Goal: Contribute content

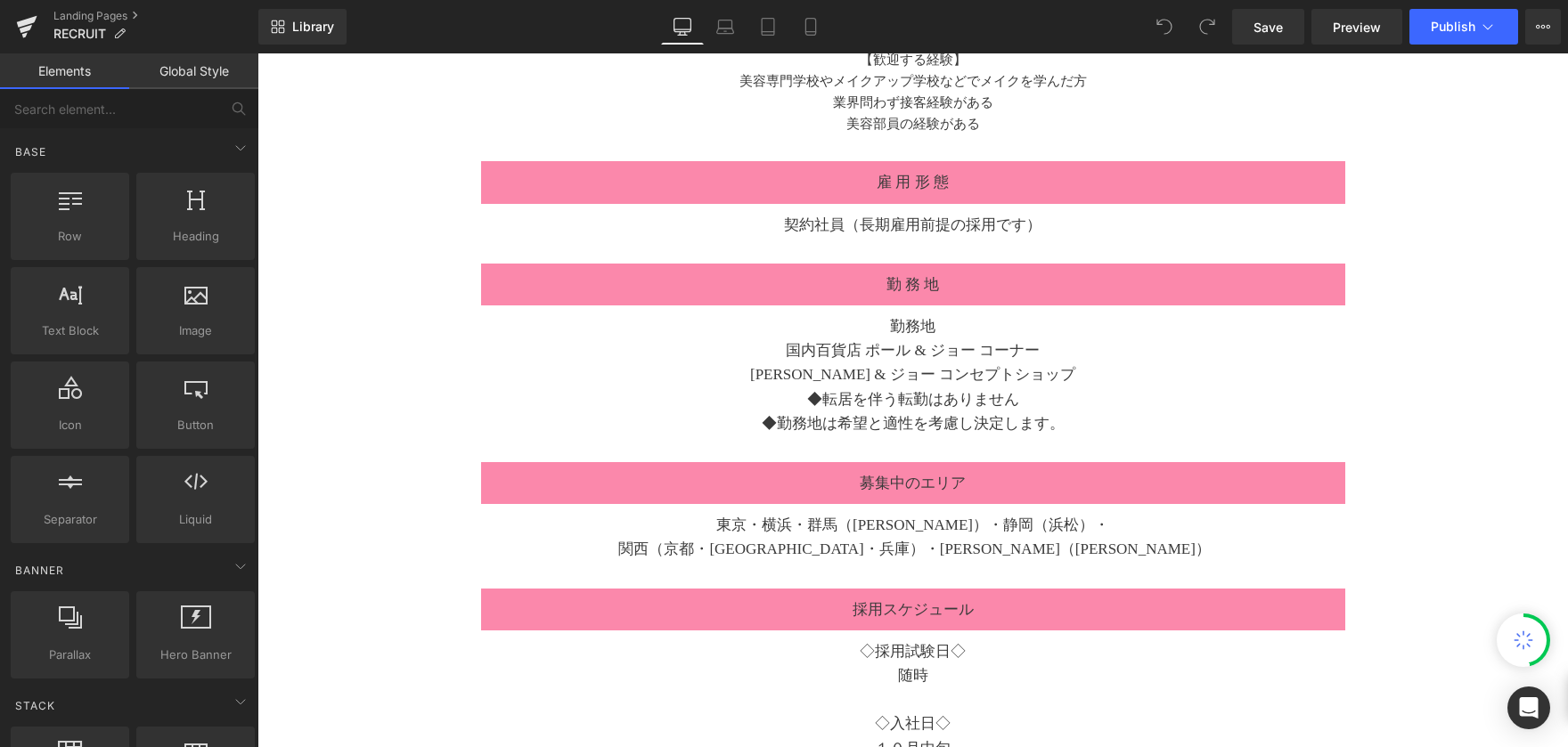
scroll to position [3117, 0]
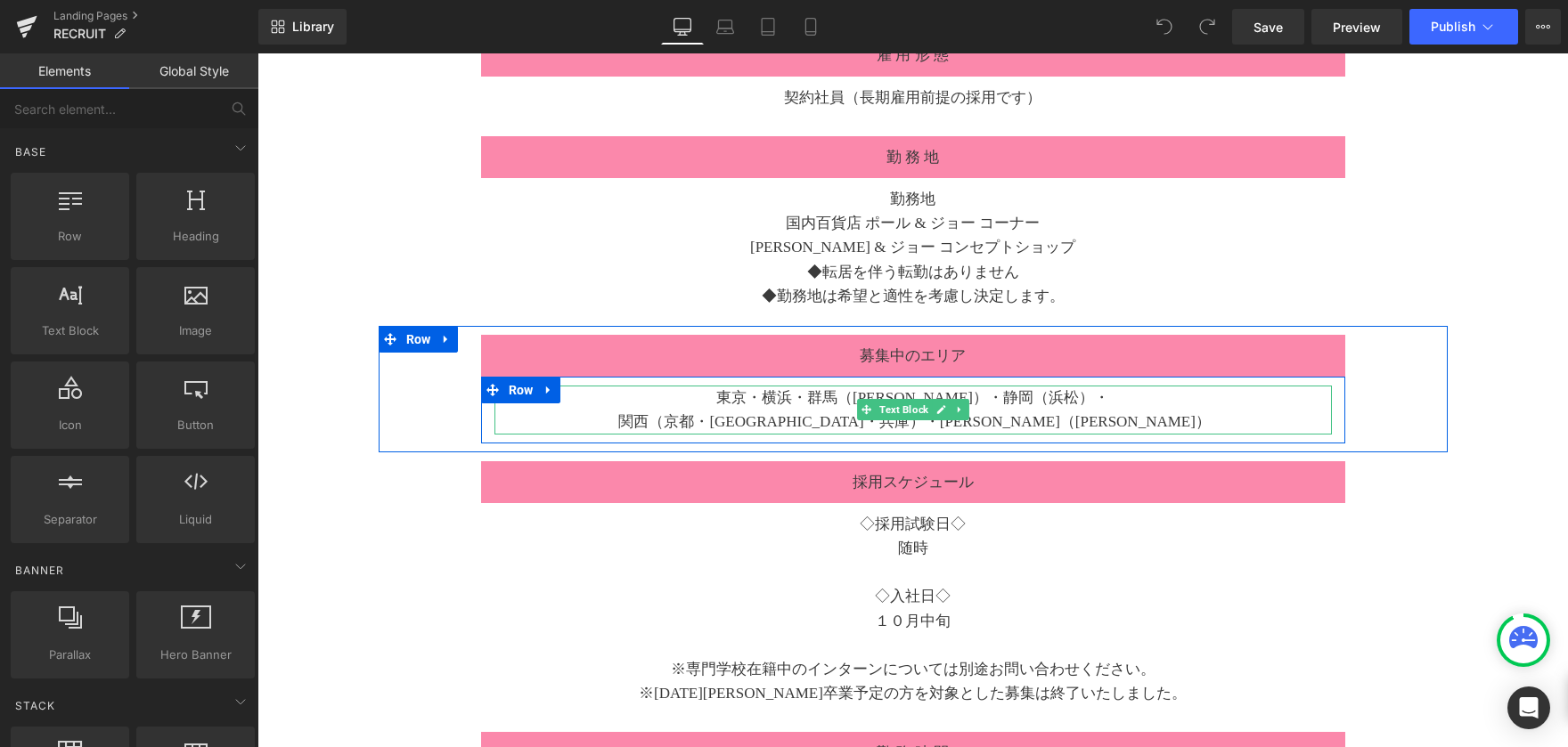
click at [1049, 398] on span "東京・横浜・群馬（[PERSON_NAME]）・静岡（浜松）・" at bounding box center [912, 398] width 393 height 17
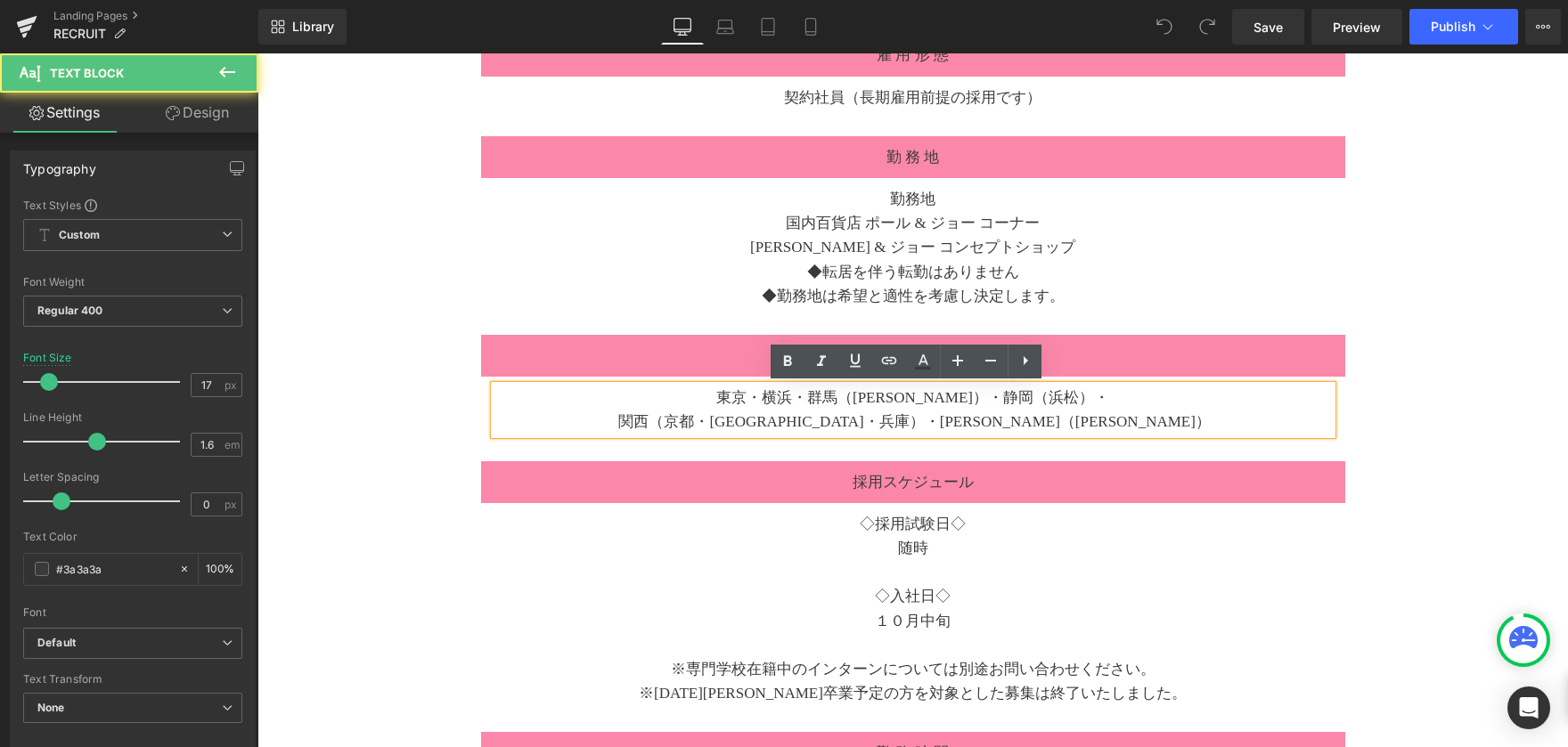
click at [1055, 400] on div "東京・横浜・群馬（[PERSON_NAME]）・静岡（浜松）・ [GEOGRAPHIC_DATA]（京都・[GEOGRAPHIC_DATA]・兵庫） ・[GE…" at bounding box center [912, 409] width 838 height 48
paste div
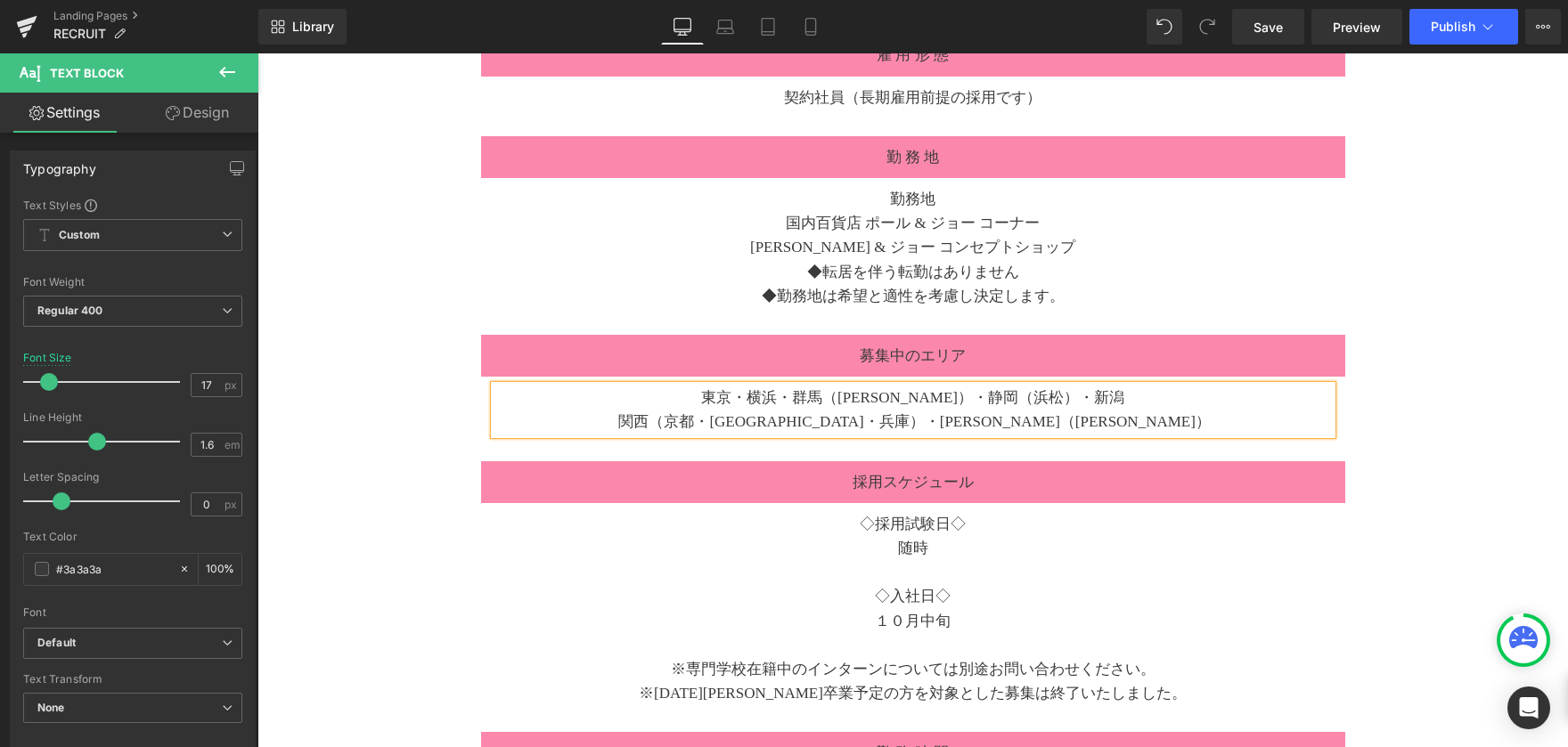
click at [768, 423] on span "関西（京都・[GEOGRAPHIC_DATA]・兵庫）" at bounding box center [771, 422] width 305 height 17
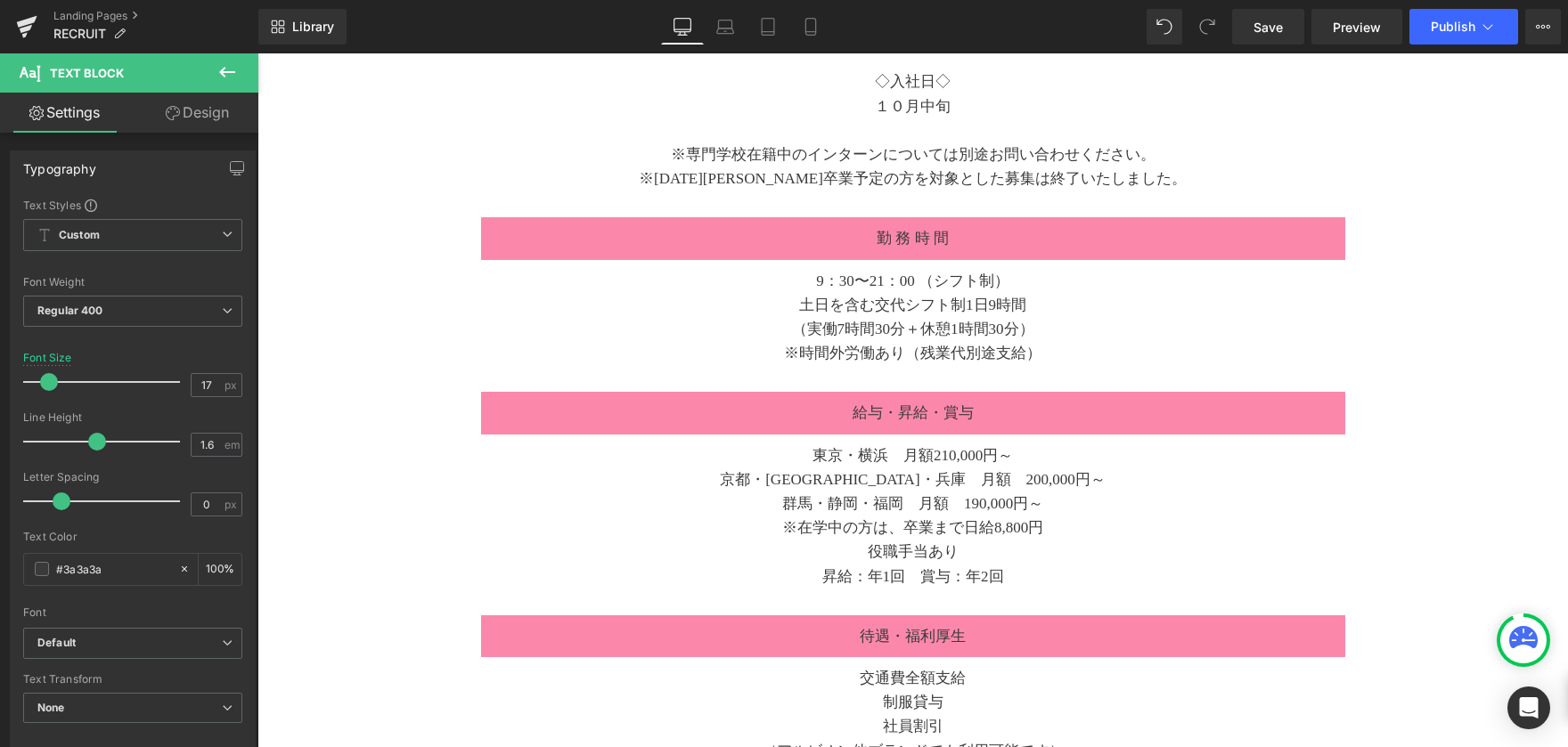
scroll to position [3652, 0]
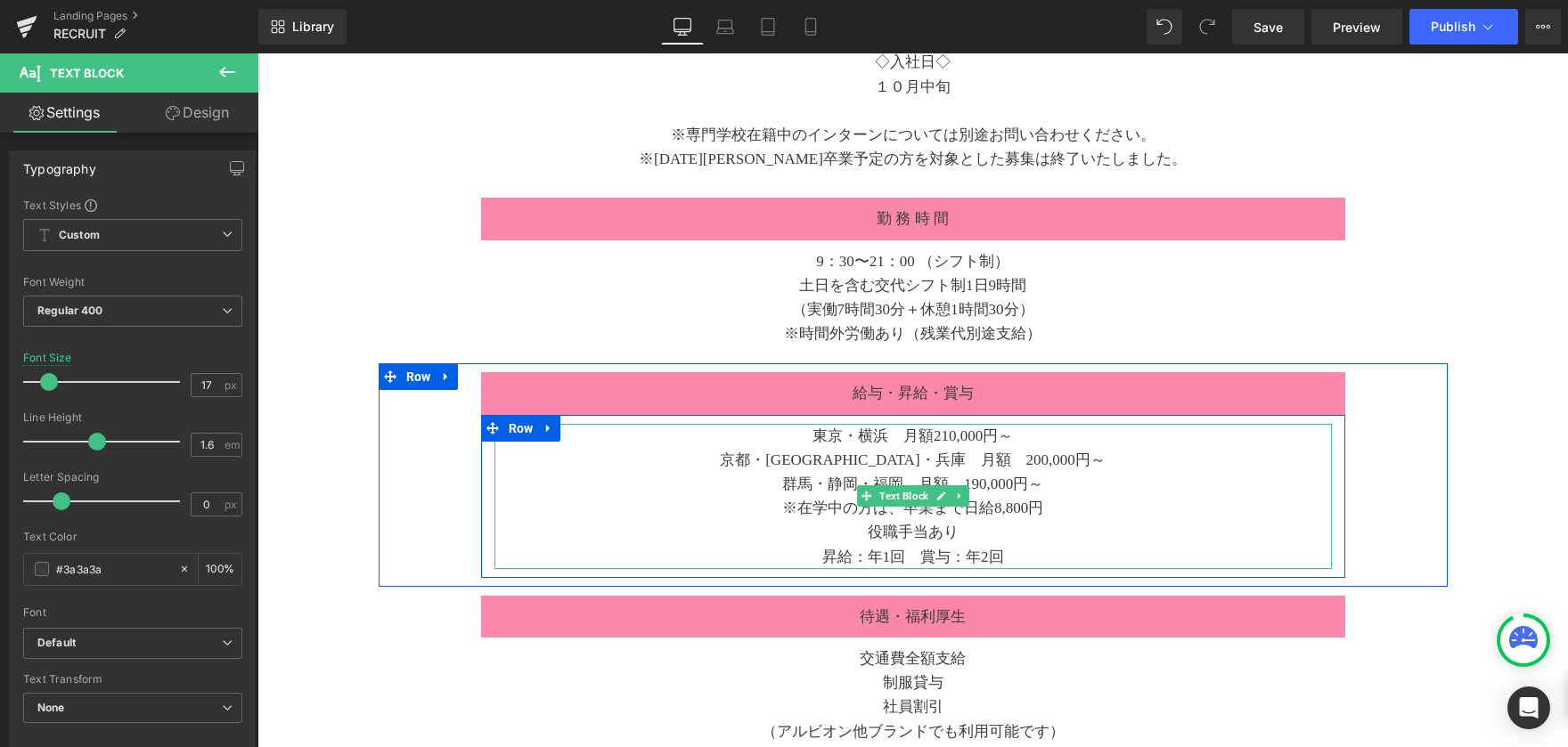
click at [815, 487] on div "群馬・静岡・福岡　月額　190,000円～" at bounding box center [912, 484] width 838 height 24
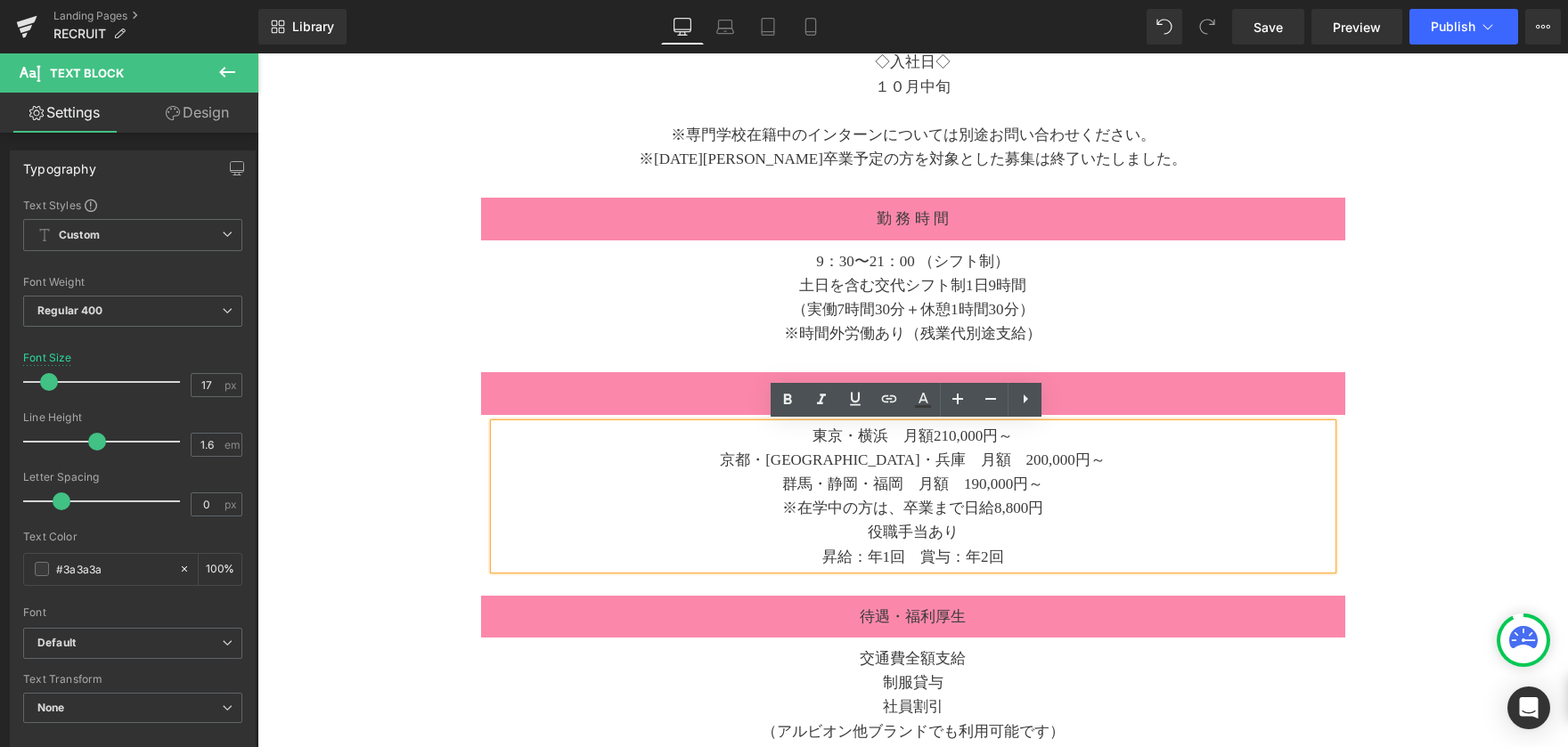
click at [820, 484] on div "群馬・静岡・福岡　月額　190,000円～" at bounding box center [912, 484] width 838 height 24
paste div
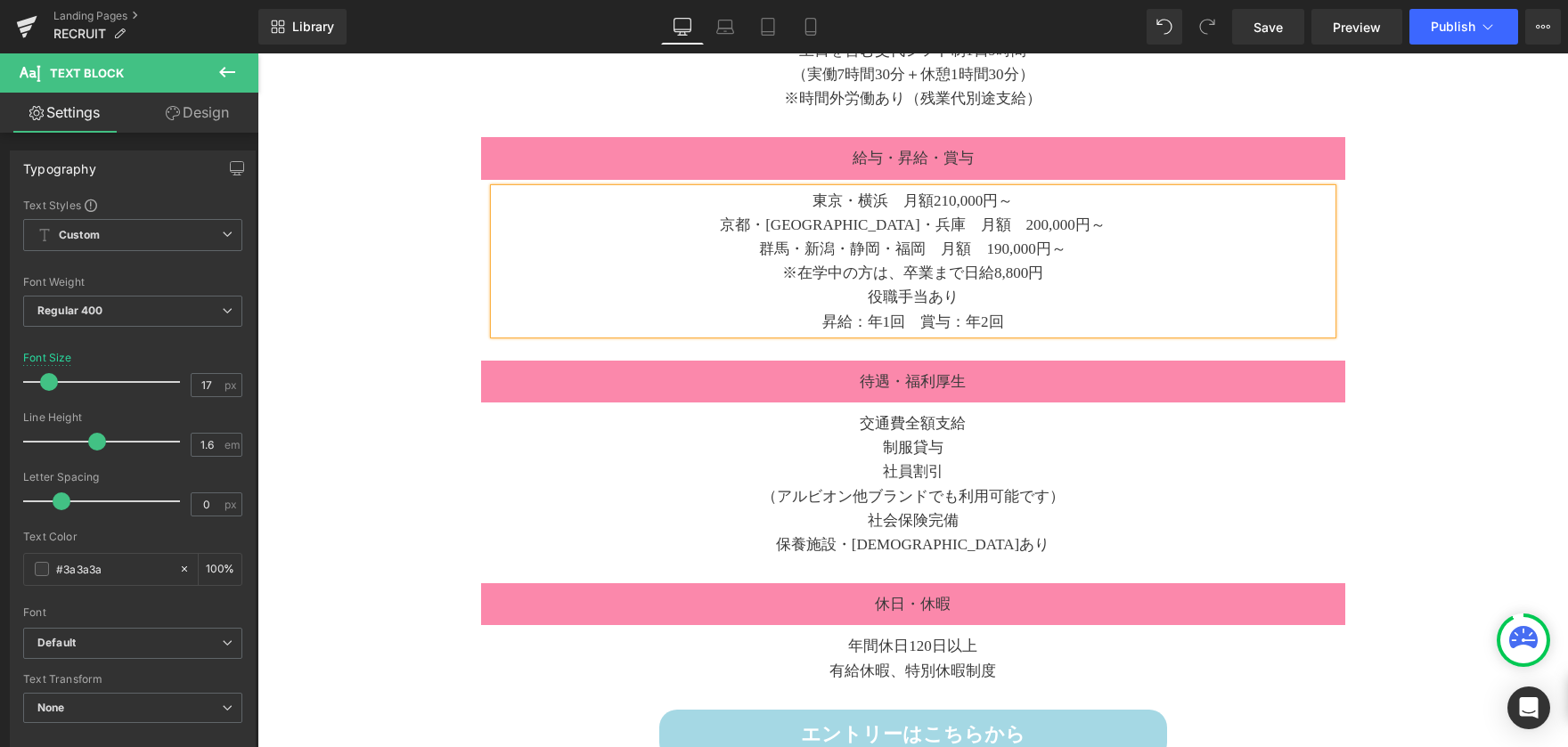
scroll to position [3919, 0]
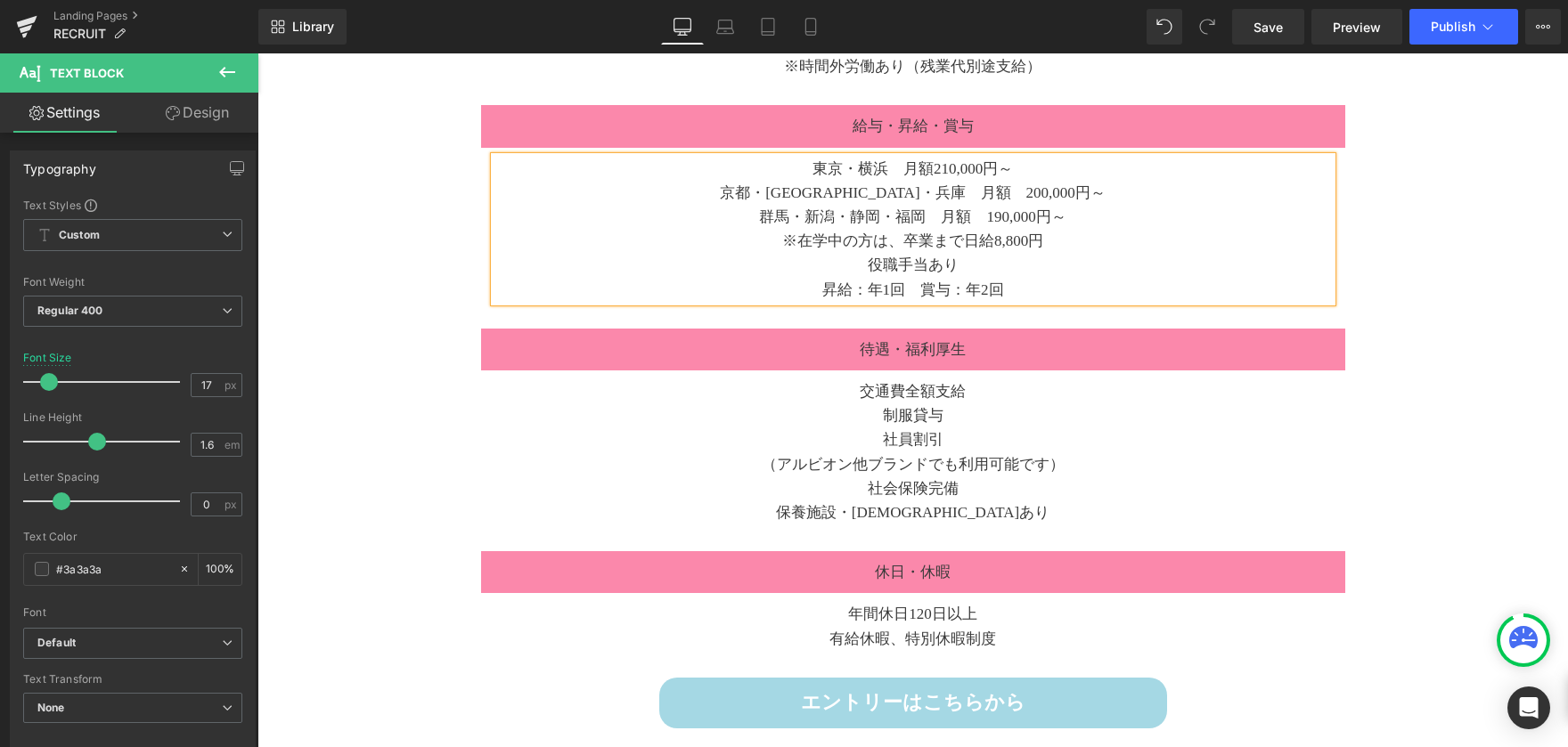
click at [1119, 553] on div "休日・休暇 Text [GEOGRAPHIC_DATA]" at bounding box center [912, 572] width 864 height 42
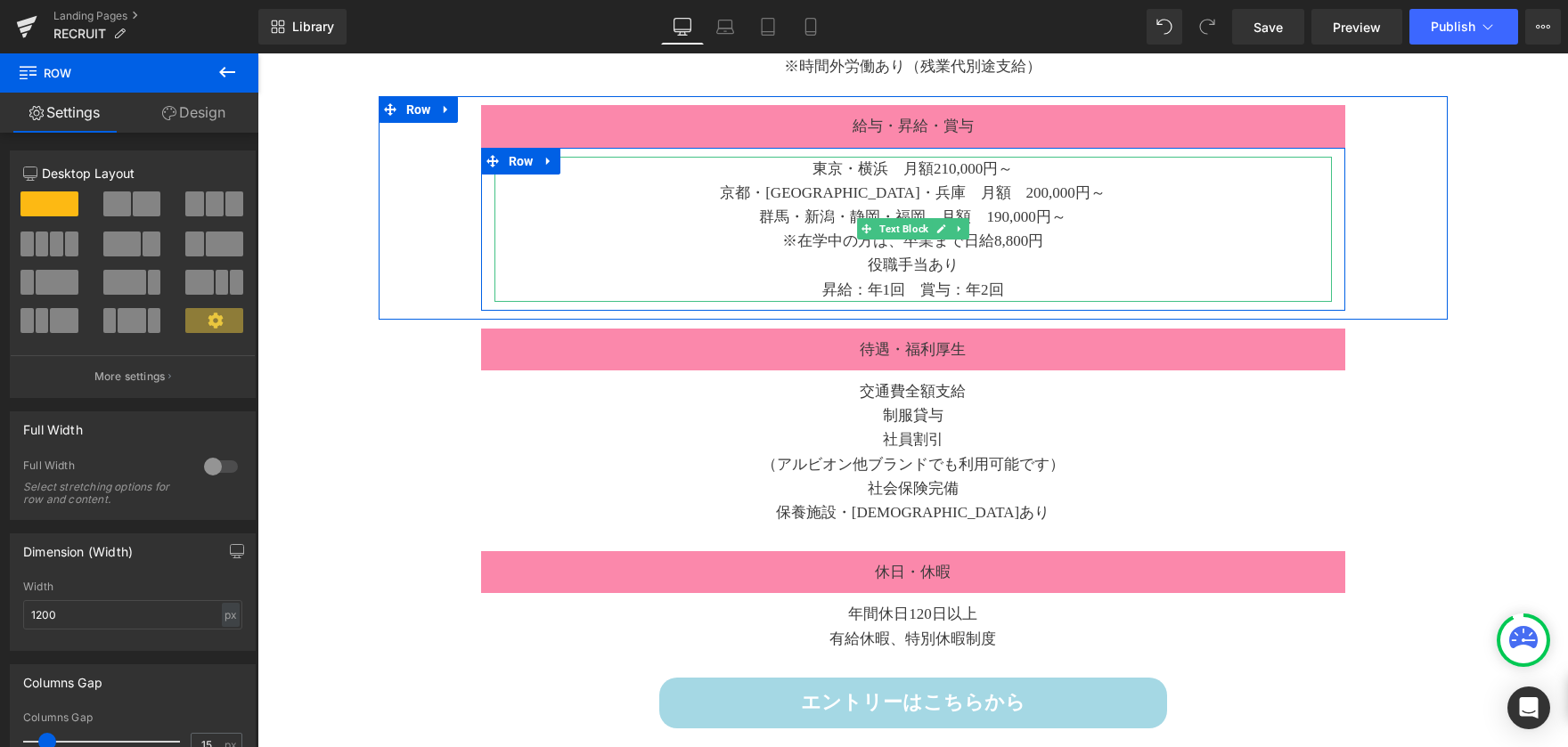
click at [994, 262] on div "役職手当あり" at bounding box center [912, 264] width 838 height 24
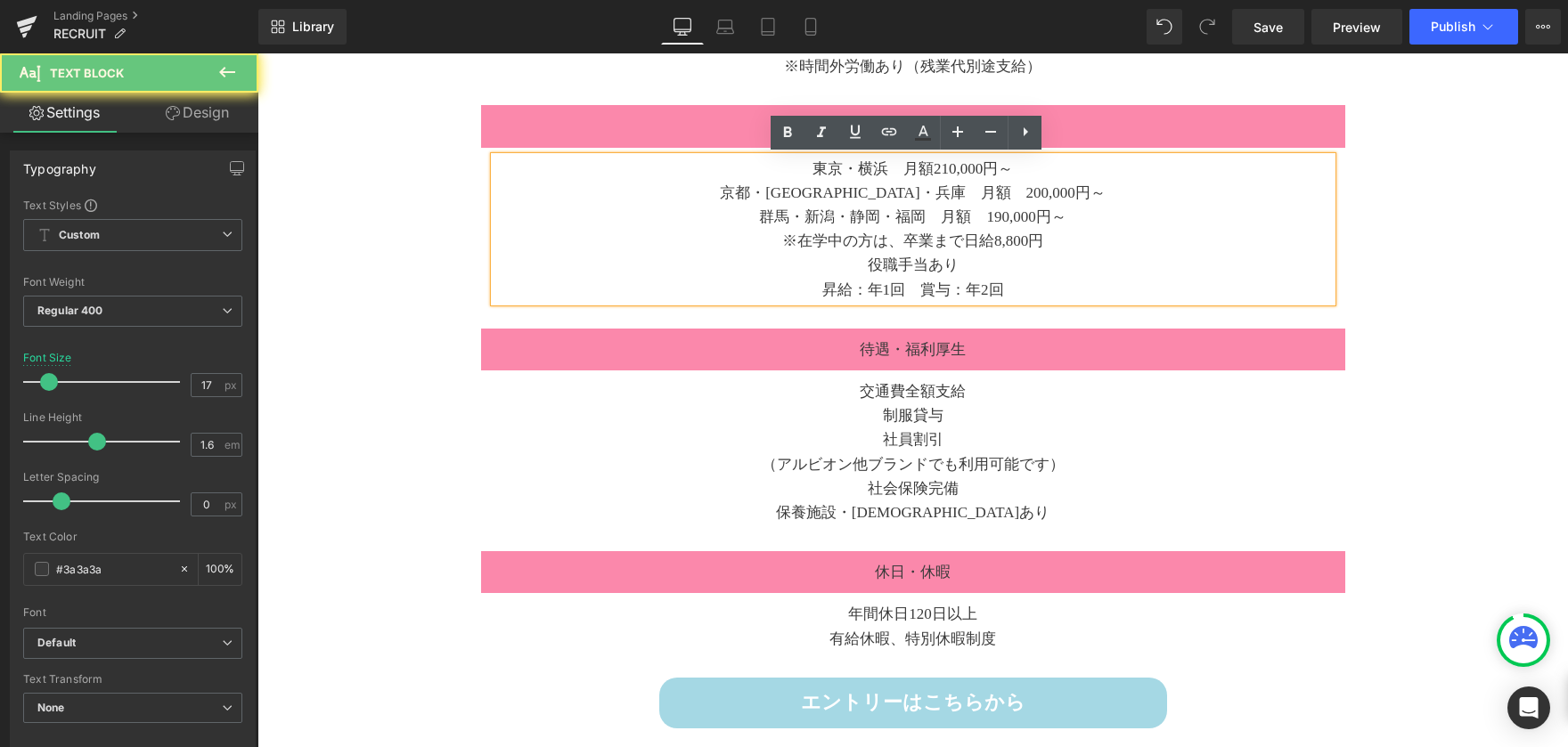
click at [996, 241] on div "※在学中の方は、卒業まで日給8,800円" at bounding box center [912, 240] width 838 height 24
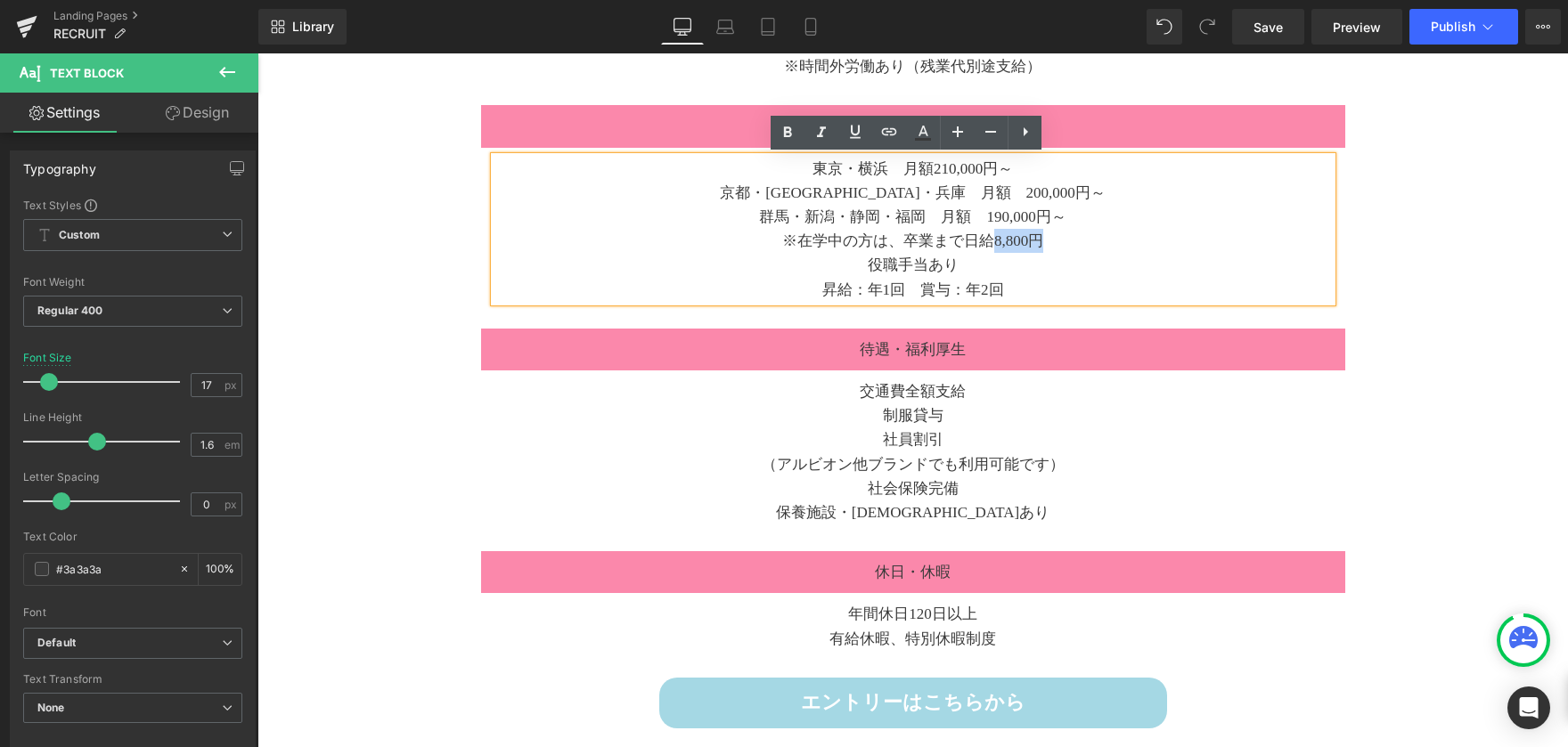
drag, startPoint x: 987, startPoint y: 242, endPoint x: 1039, endPoint y: 246, distance: 52.2
click at [1039, 246] on div "※在学中の方は、卒業まで日給8,800円" at bounding box center [912, 240] width 838 height 24
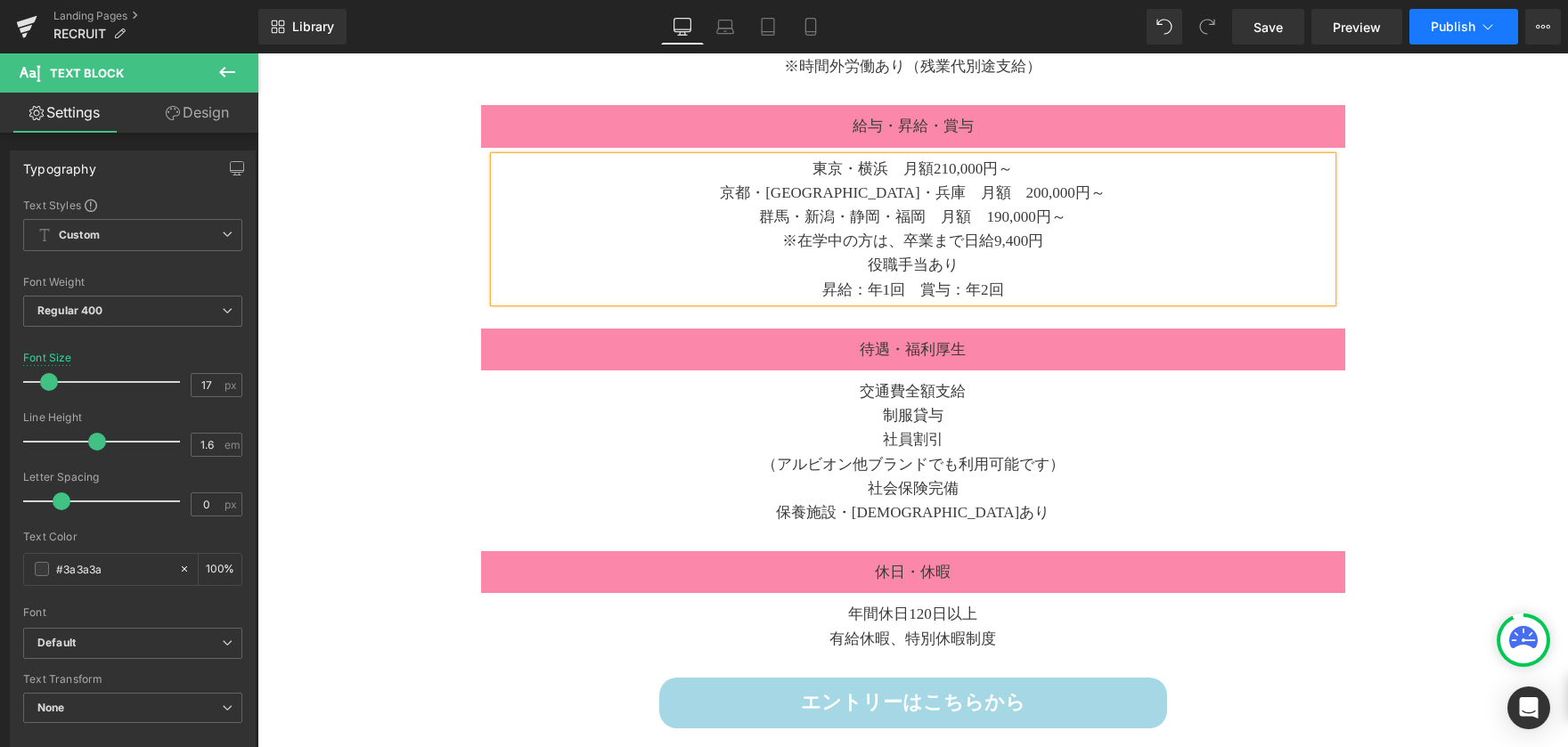
click at [1447, 38] on button "Publish" at bounding box center [1463, 26] width 109 height 36
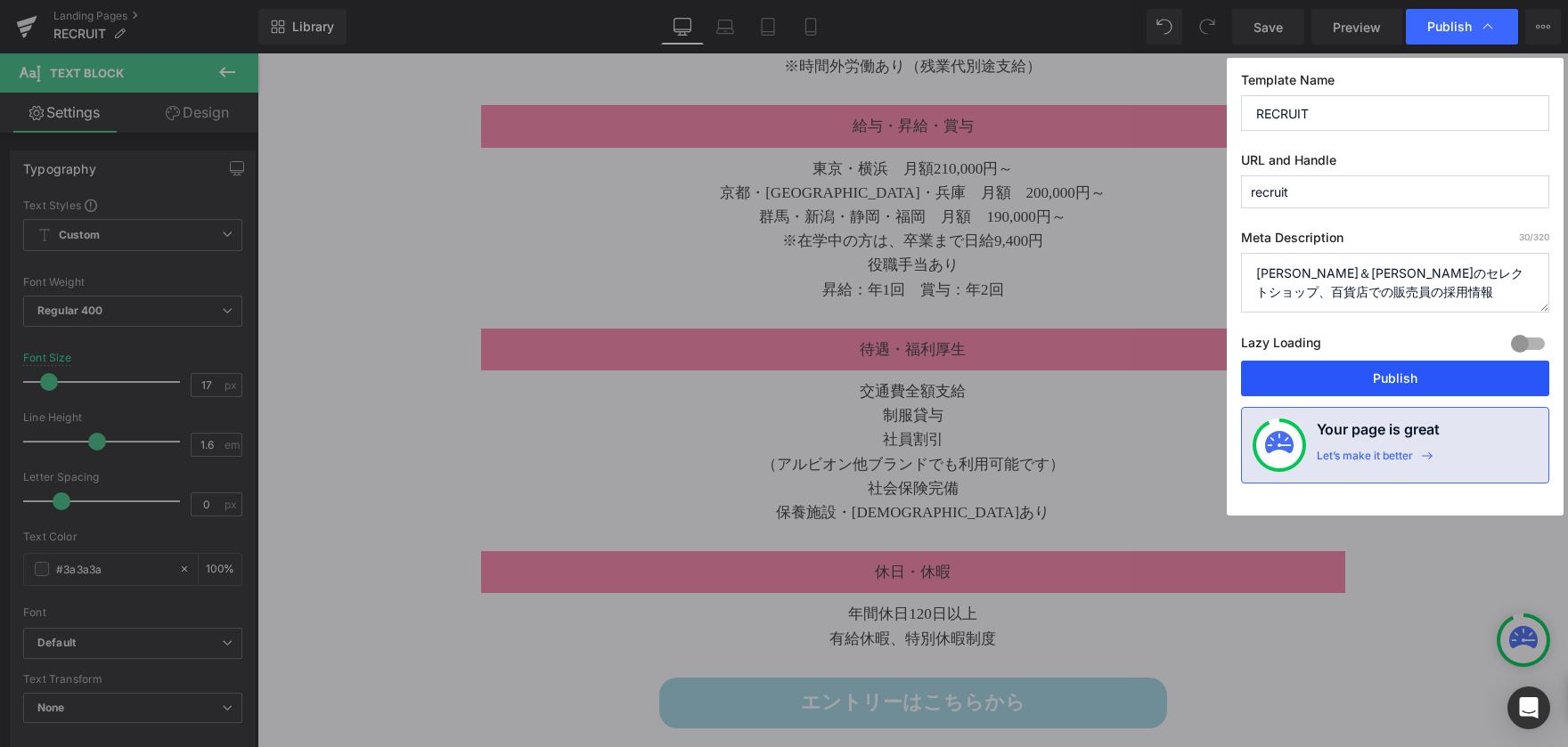
click at [1512, 374] on button "Publish" at bounding box center [1395, 379] width 308 height 36
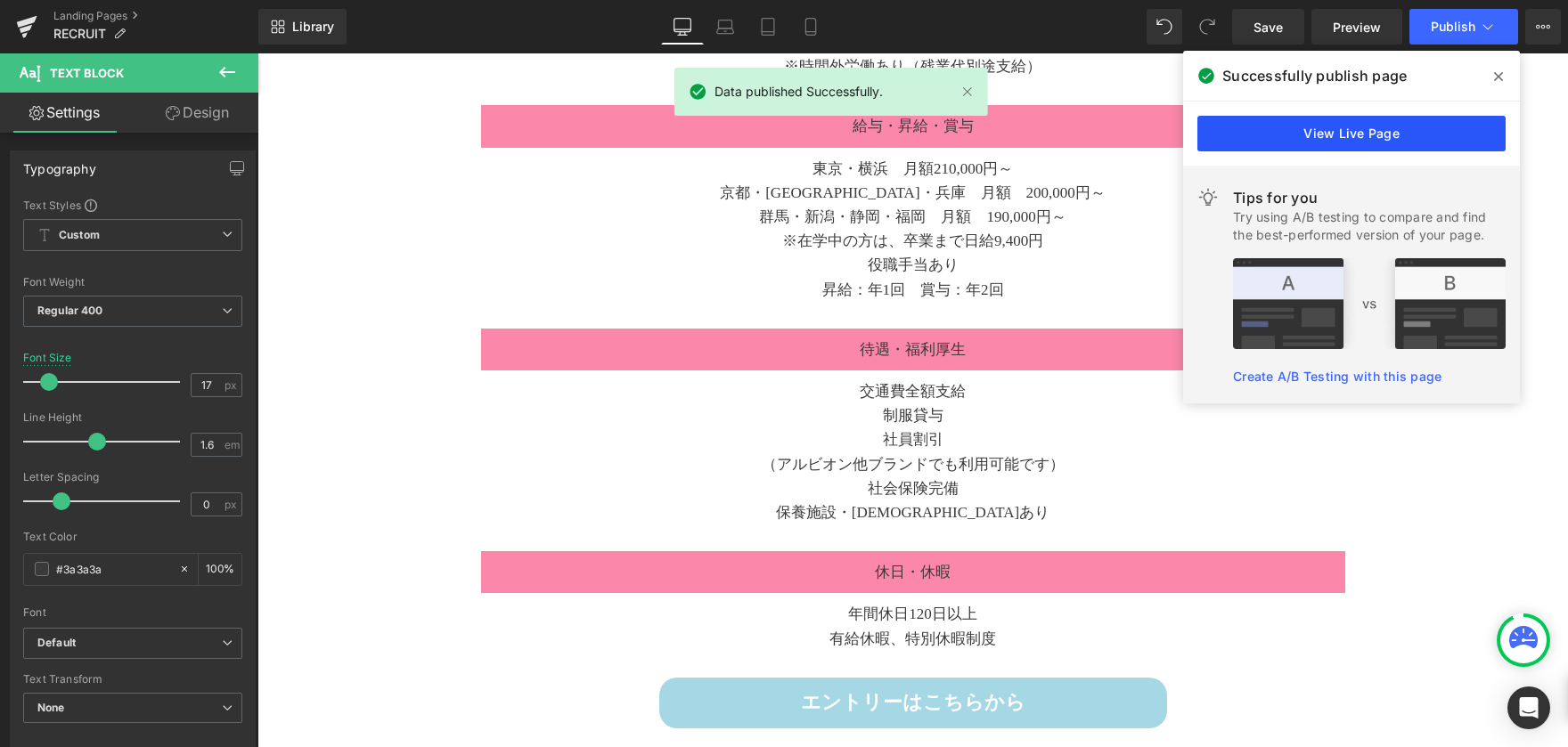
click at [1360, 124] on link "View Live Page" at bounding box center [1352, 134] width 308 height 36
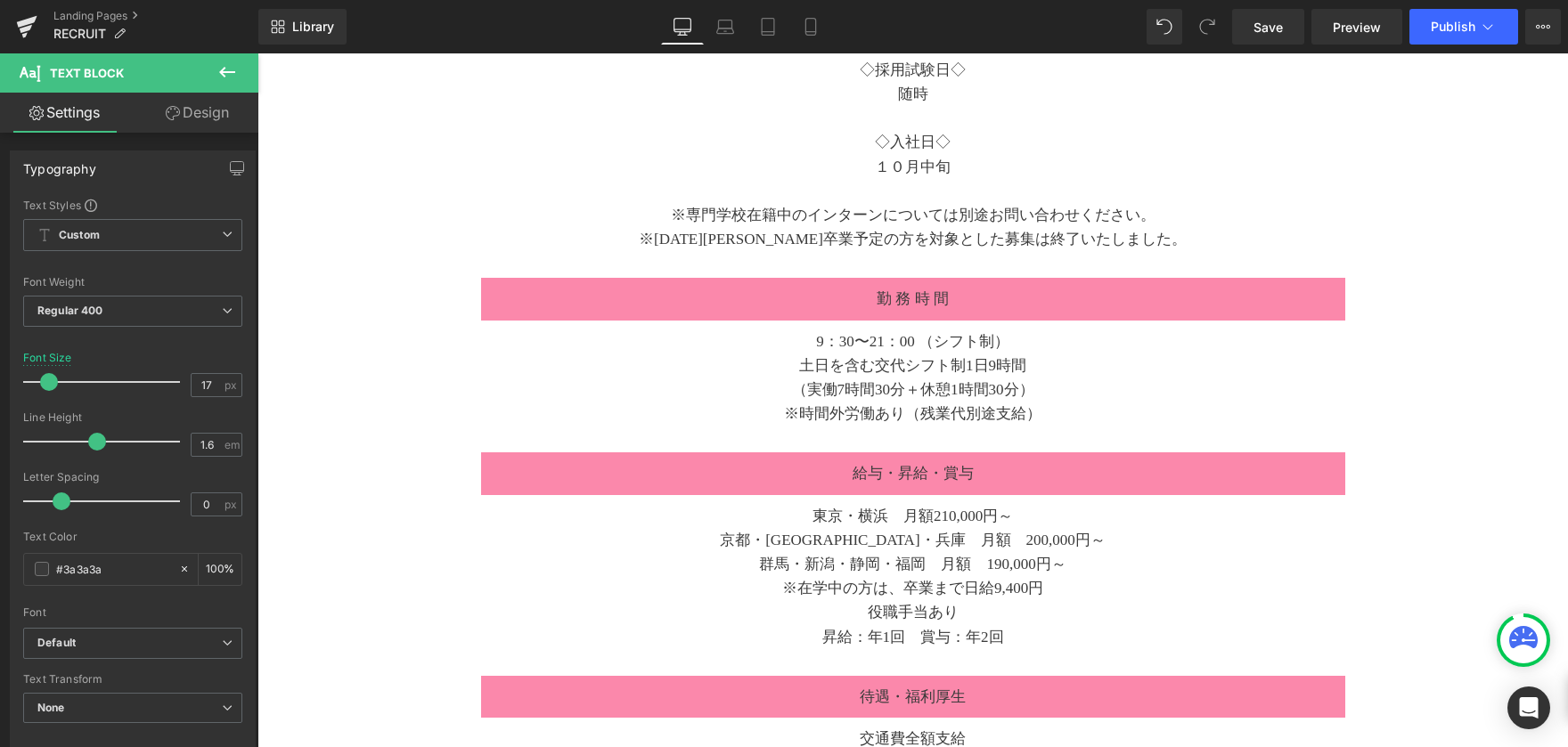
scroll to position [3562, 0]
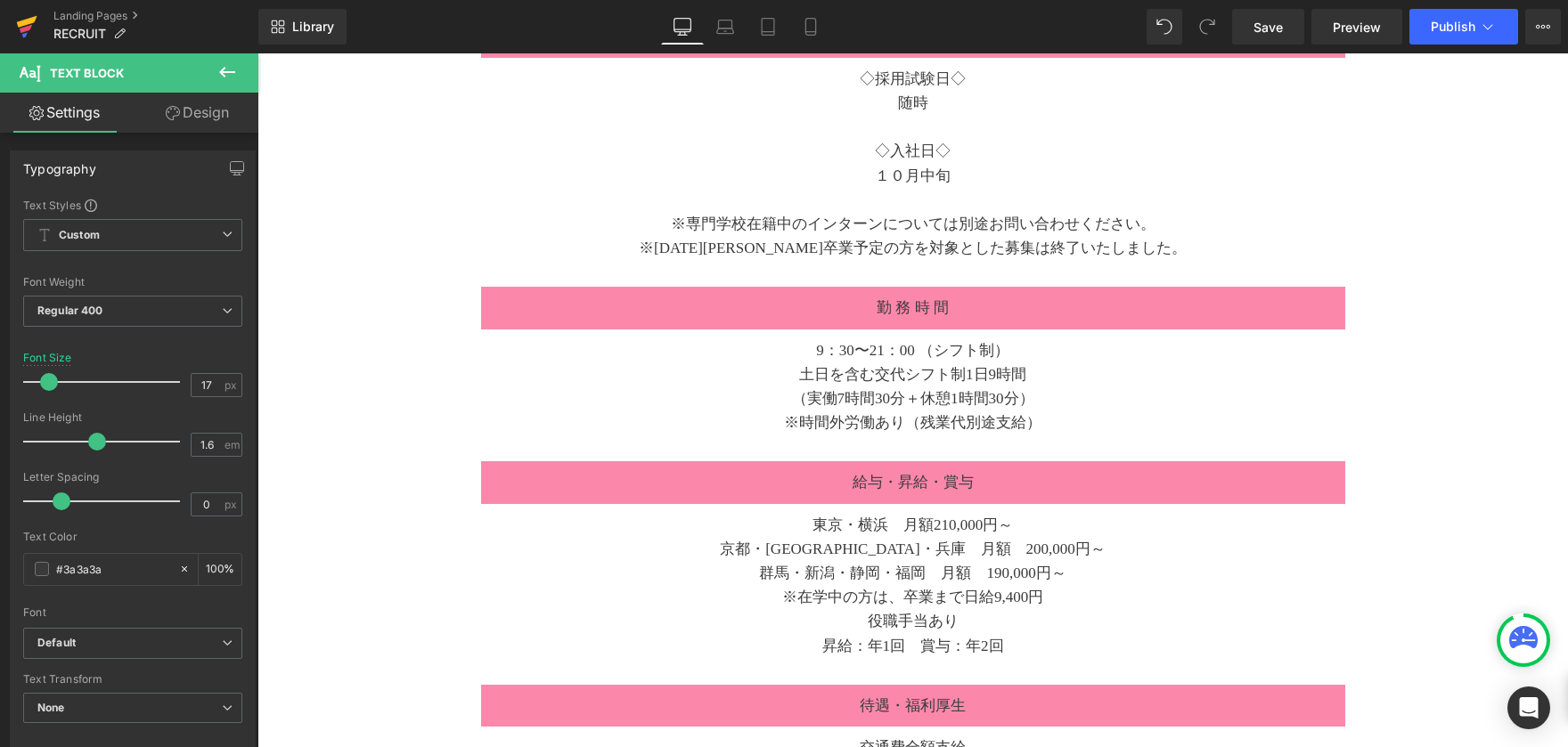
click at [28, 30] on icon at bounding box center [26, 28] width 12 height 8
